Goal: Task Accomplishment & Management: Use online tool/utility

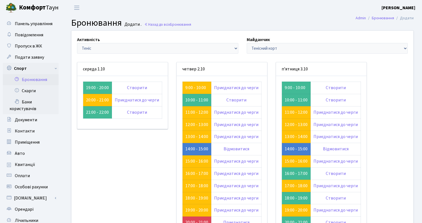
scroll to position [27, 0]
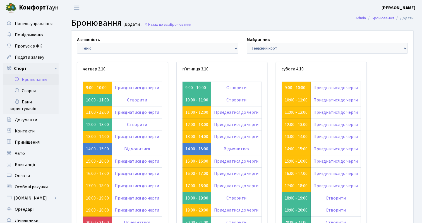
scroll to position [27, 0]
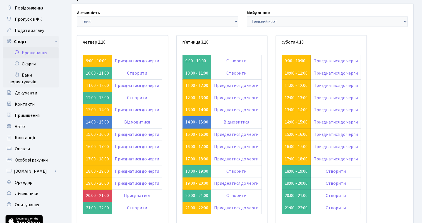
click at [98, 124] on link "14:00 - 15:00" at bounding box center [97, 122] width 23 height 6
